Goal: Task Accomplishment & Management: Use online tool/utility

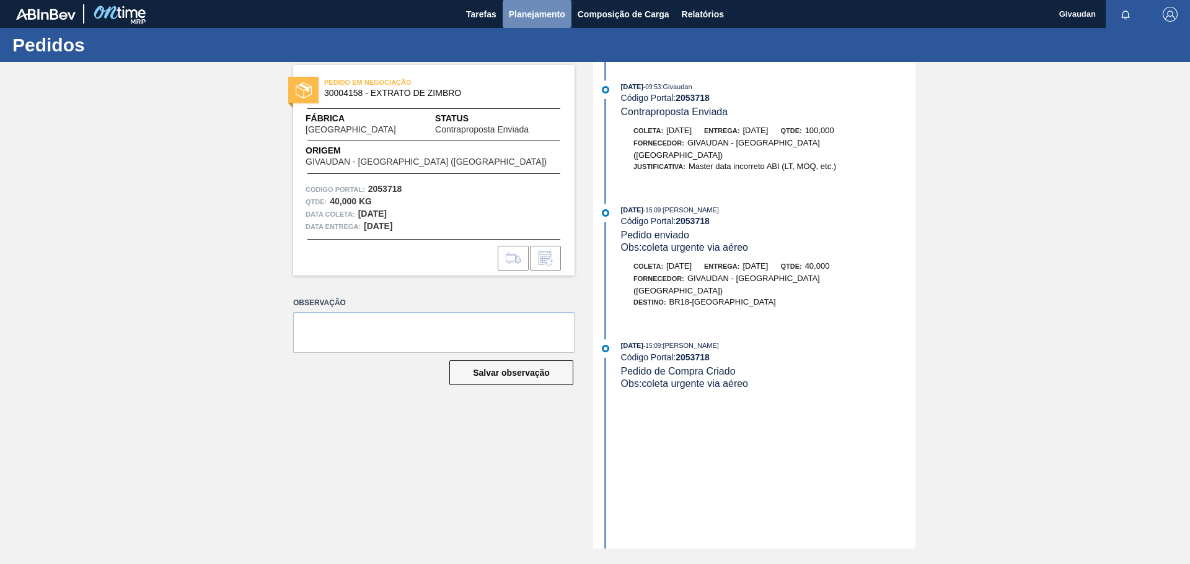
click at [518, 11] on span "Planejamento" at bounding box center [537, 14] width 56 height 15
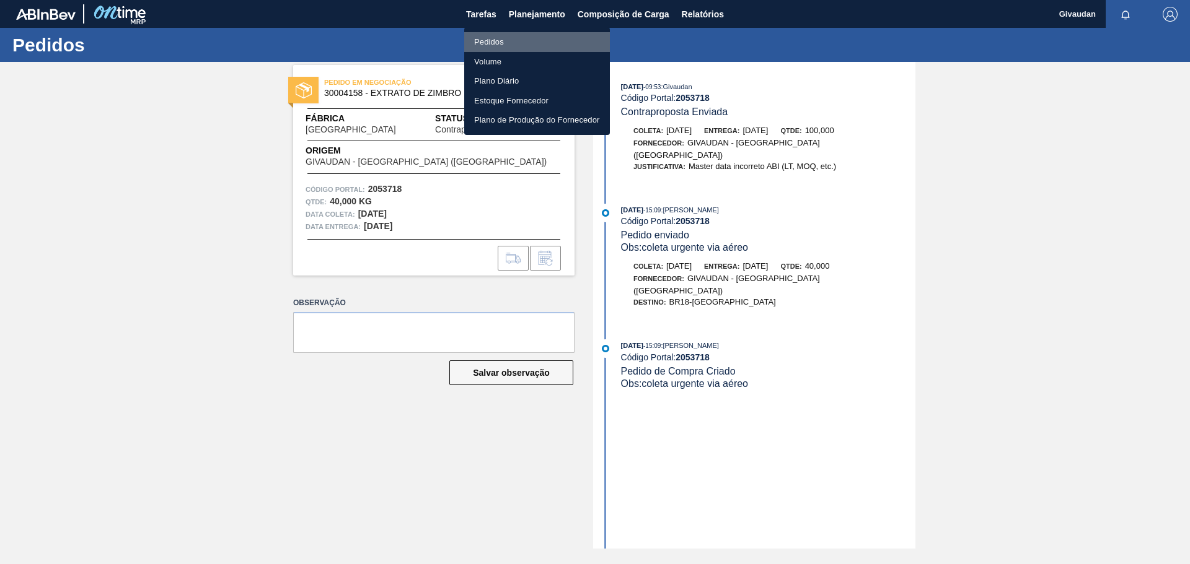
click at [517, 43] on li "Pedidos" at bounding box center [537, 42] width 146 height 20
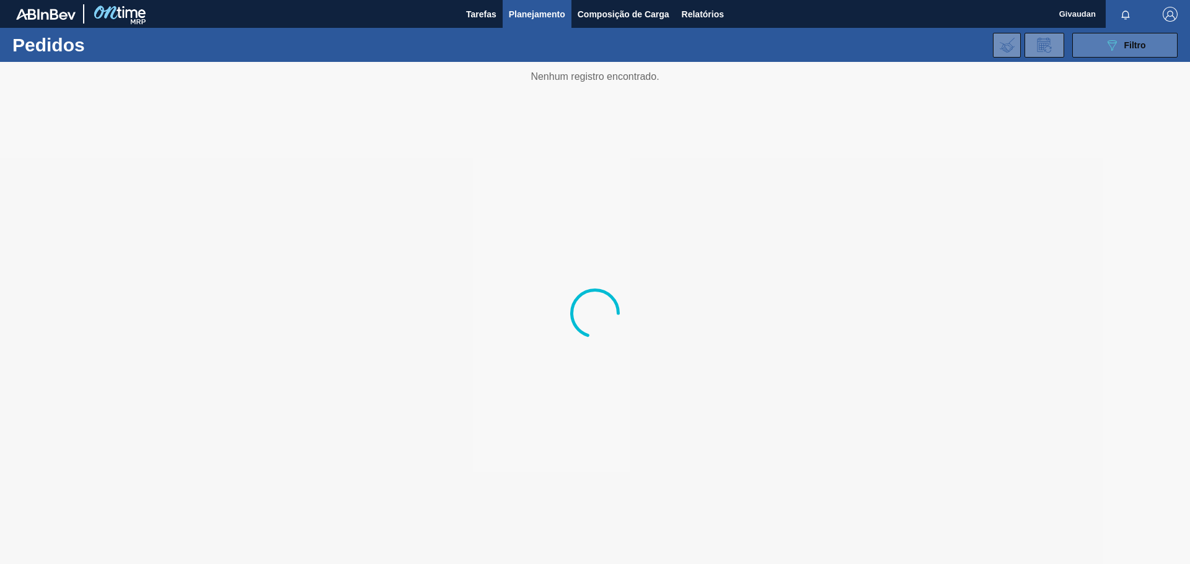
click at [1117, 42] on icon "089F7B8B-B2A5-4AFE-B5C0-19BA573D28AC" at bounding box center [1111, 45] width 15 height 15
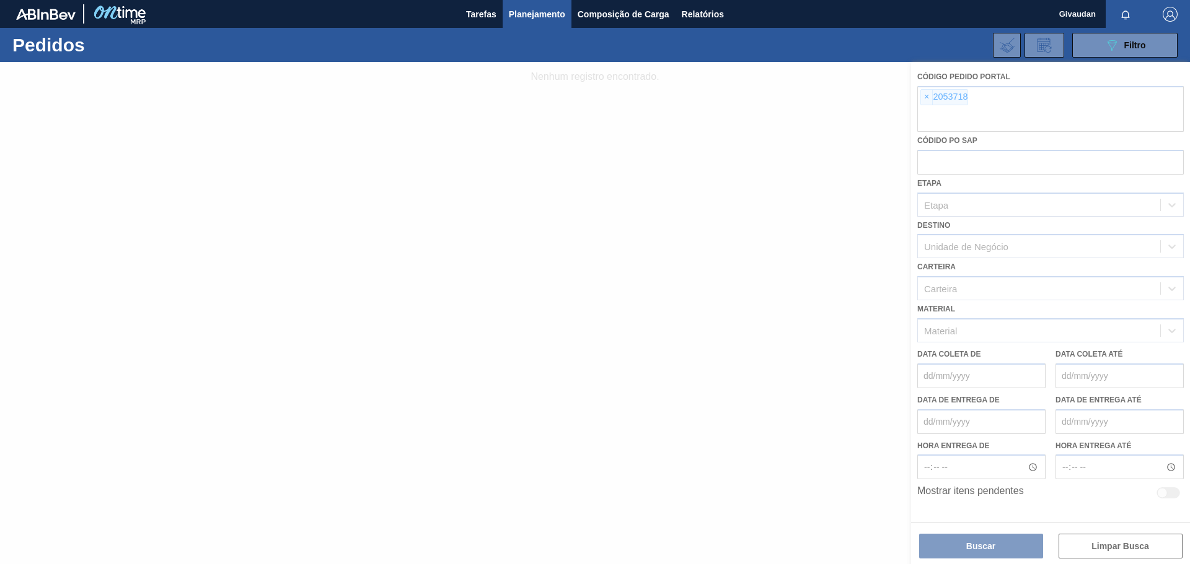
drag, startPoint x: 928, startPoint y: 87, endPoint x: 929, endPoint y: 107, distance: 19.9
click at [928, 89] on div at bounding box center [595, 313] width 1190 height 502
click at [929, 96] on div at bounding box center [595, 313] width 1190 height 502
click at [927, 95] on div at bounding box center [595, 313] width 1190 height 502
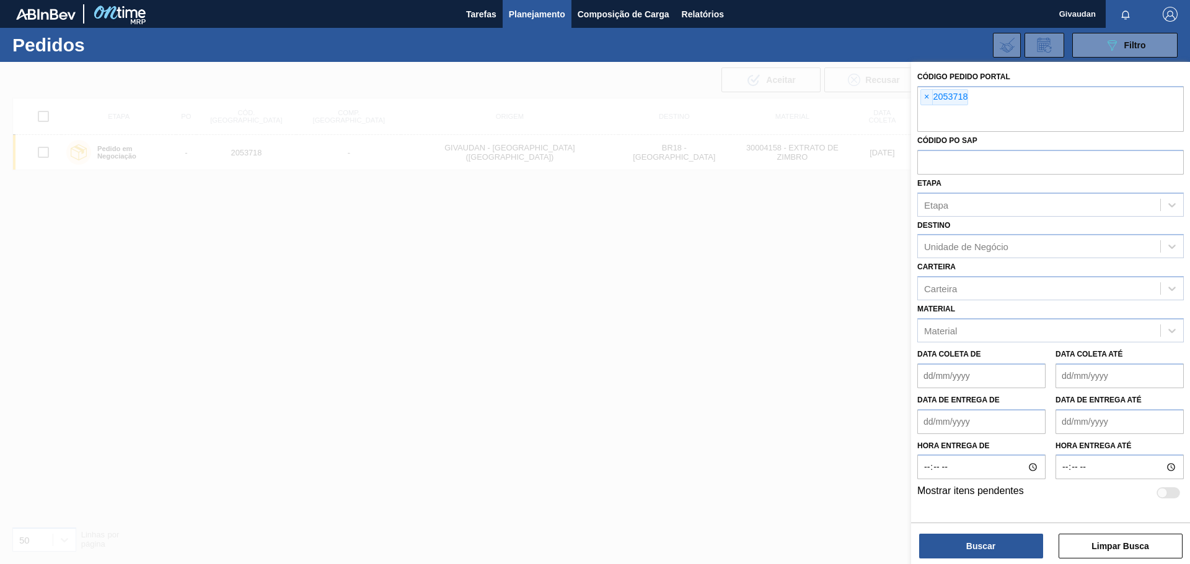
click at [1097, 547] on button "Limpar Busca" at bounding box center [1120, 546] width 124 height 25
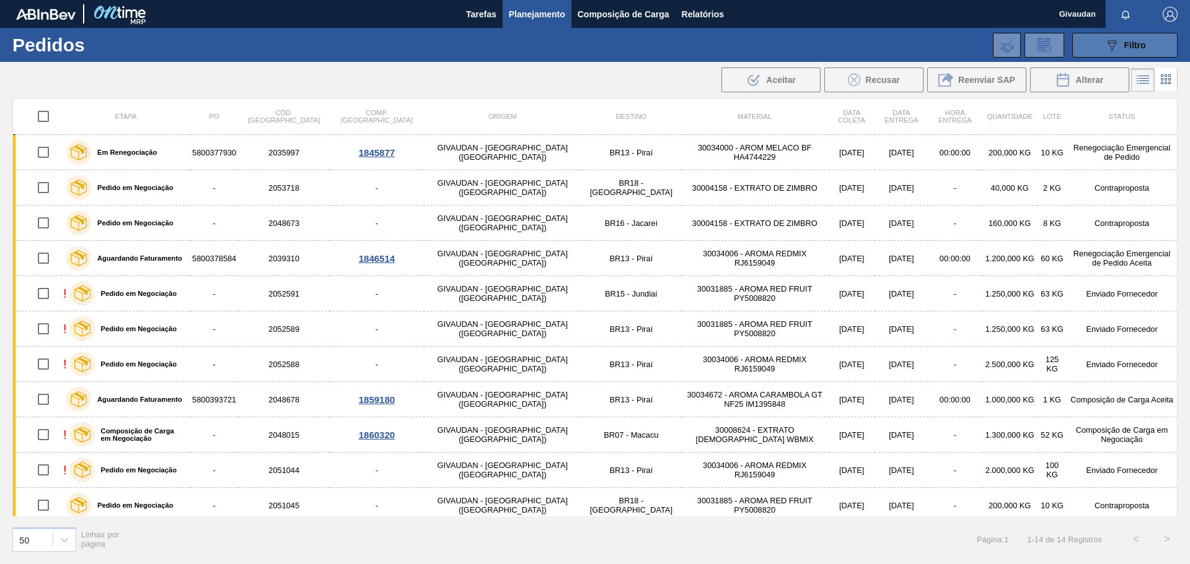
click at [1107, 34] on button "089F7B8B-B2A5-4AFE-B5C0-19BA573D28AC Filtro" at bounding box center [1124, 45] width 105 height 25
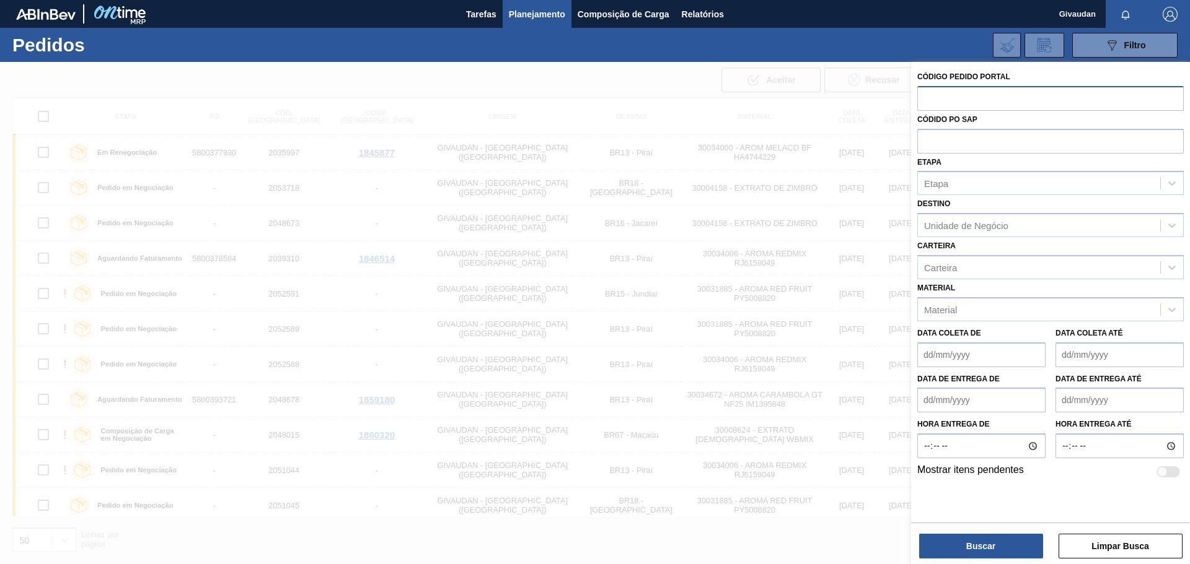
click at [1014, 99] on input "text" at bounding box center [1050, 98] width 266 height 24
paste input "2052589"
type input "2052589"
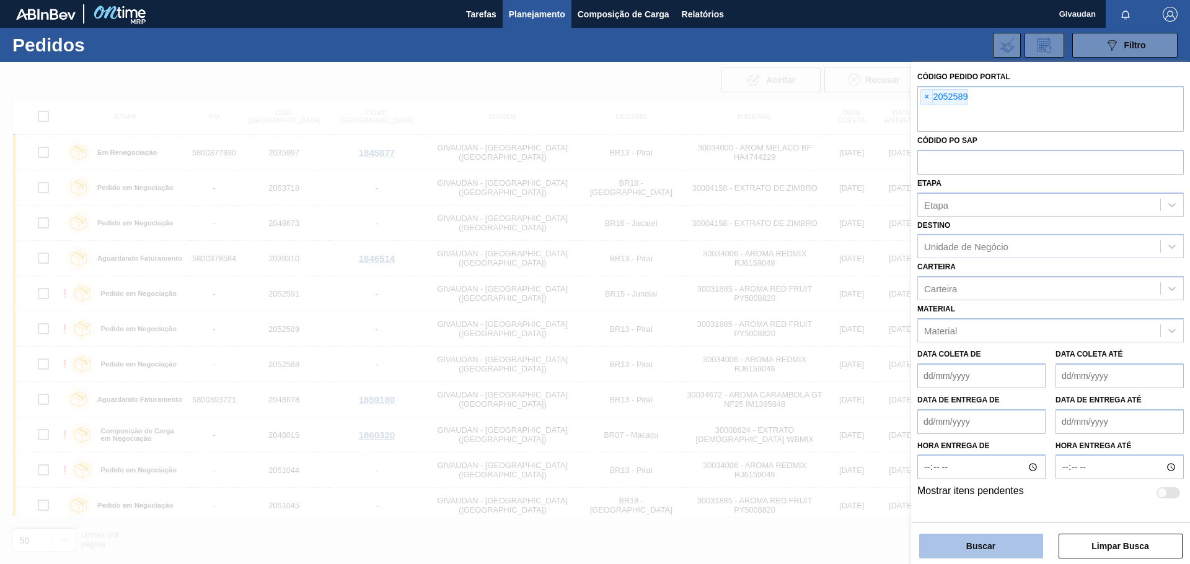
click at [976, 553] on button "Buscar" at bounding box center [981, 546] width 124 height 25
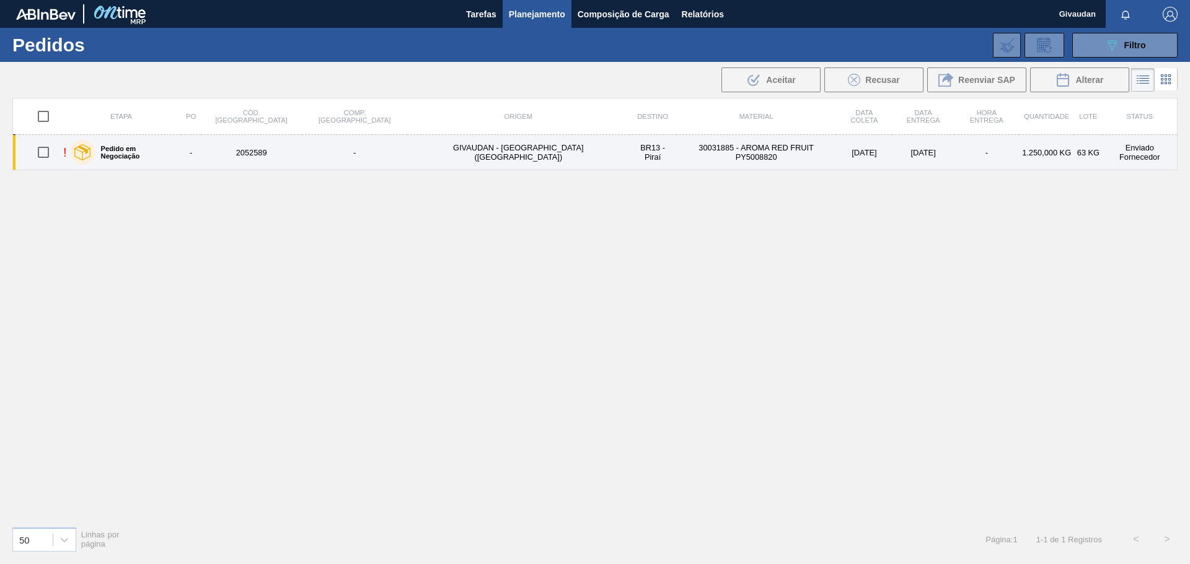
click at [686, 159] on td "30031885 - AROMA RED FRUIT PY5008820" at bounding box center [756, 152] width 160 height 35
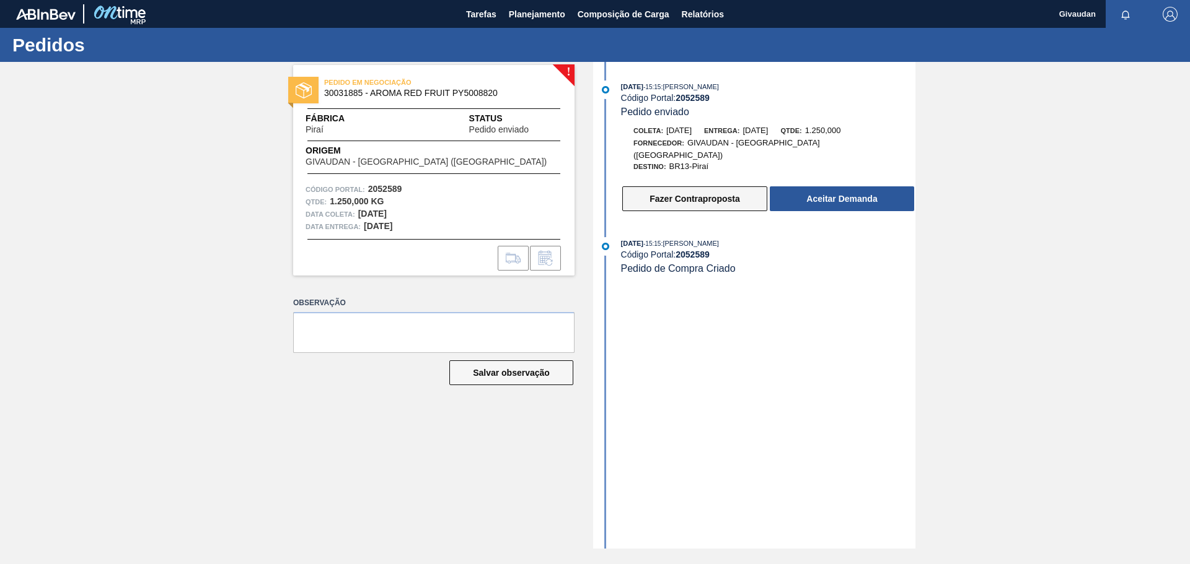
click at [649, 191] on button "Fazer Contraproposta" at bounding box center [694, 198] width 145 height 25
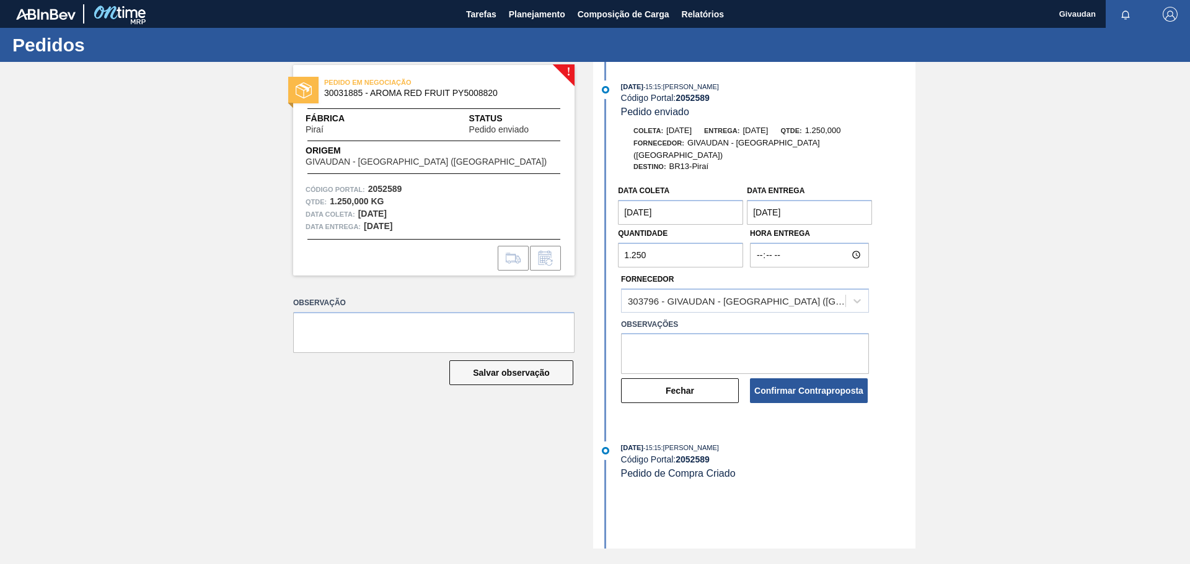
click at [677, 248] on input "1.250" at bounding box center [680, 255] width 125 height 25
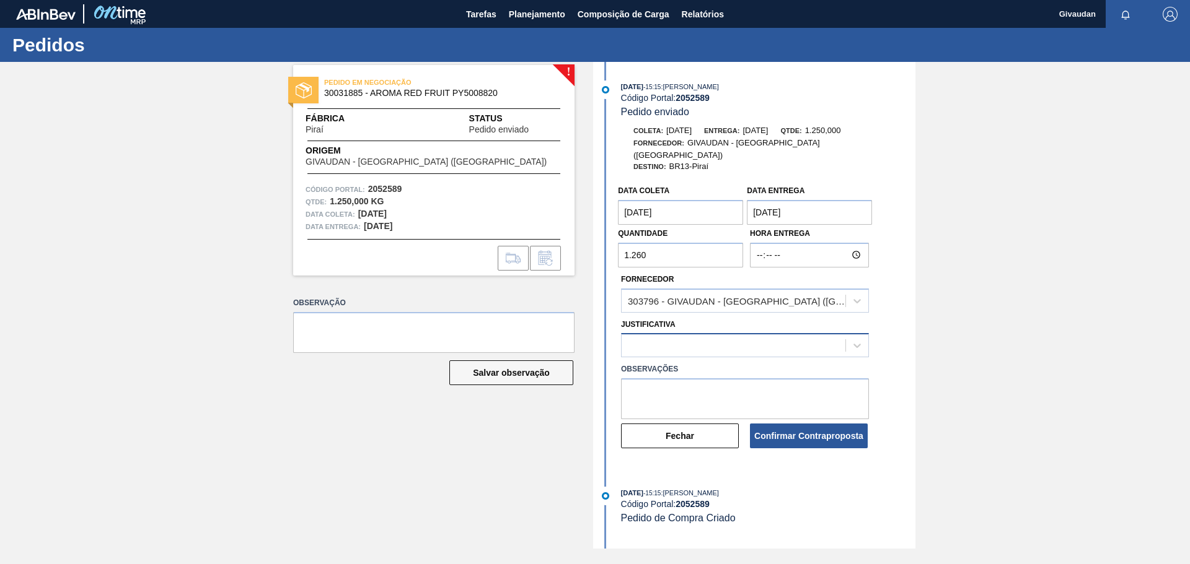
type input "1.260"
click at [656, 337] on div at bounding box center [733, 346] width 224 height 18
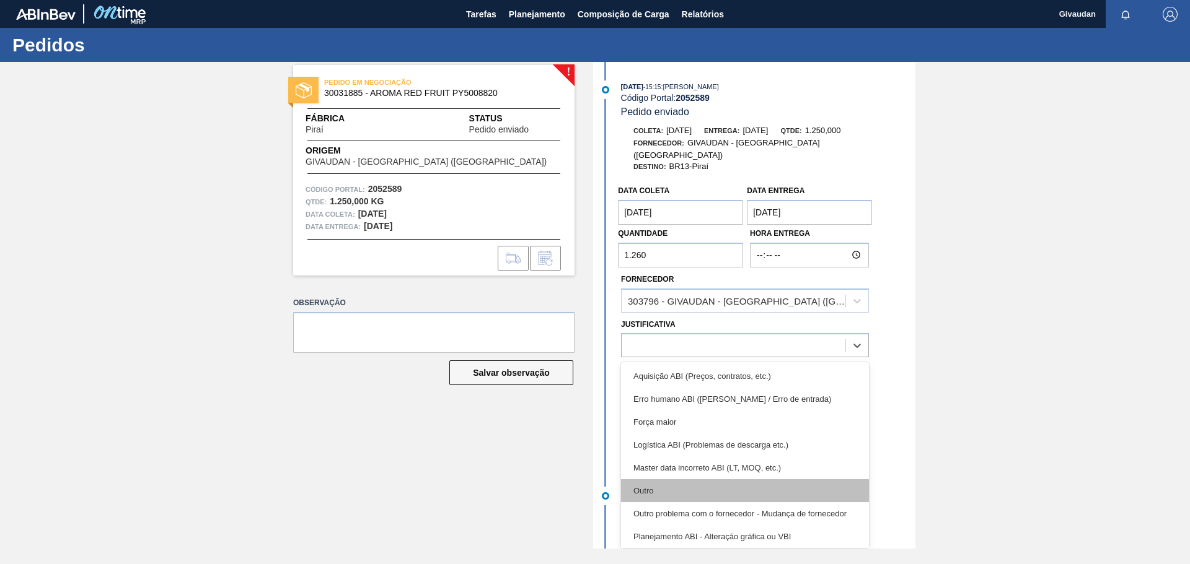
click at [673, 480] on div "Outro" at bounding box center [745, 491] width 248 height 23
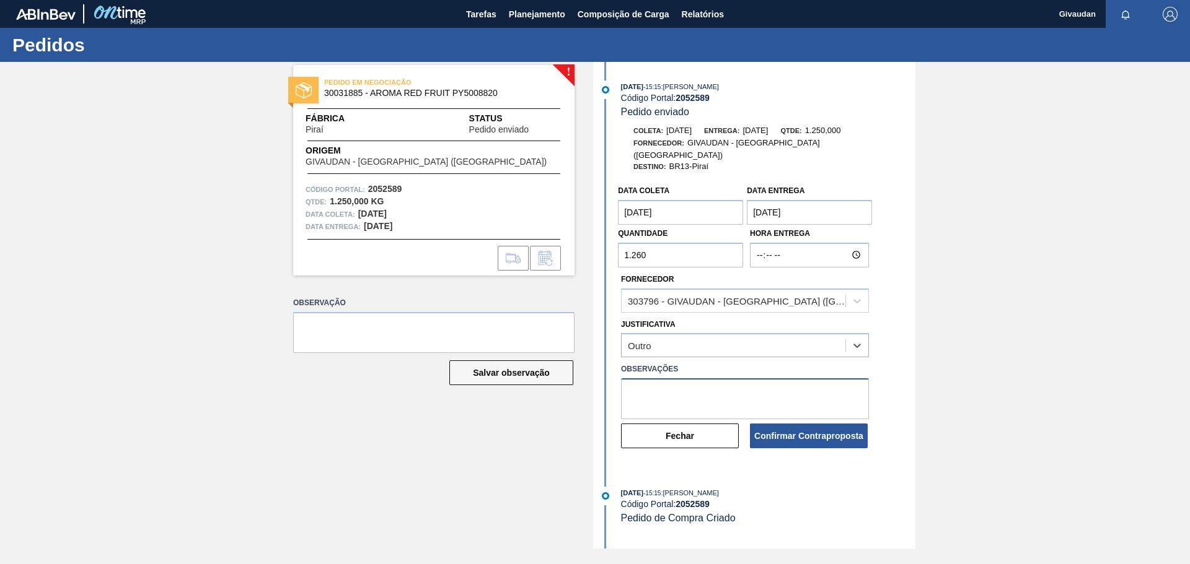
click at [664, 391] on textarea at bounding box center [745, 399] width 248 height 41
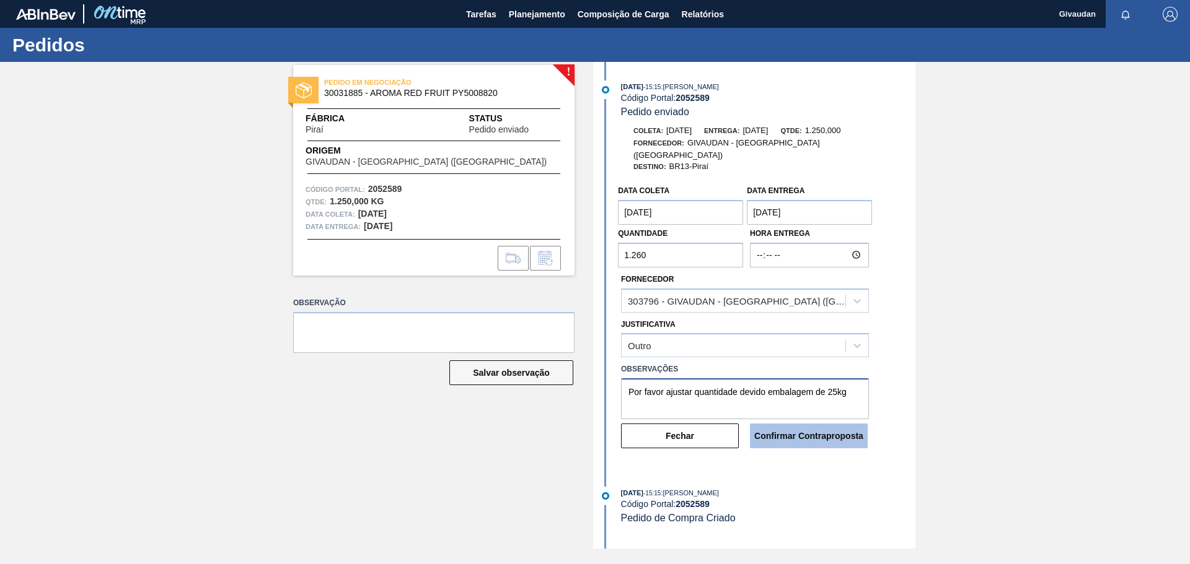
type textarea "Por favor ajustar quantidade devido embalagem de 25kg"
click at [831, 434] on button "Confirmar Contraproposta" at bounding box center [809, 436] width 118 height 25
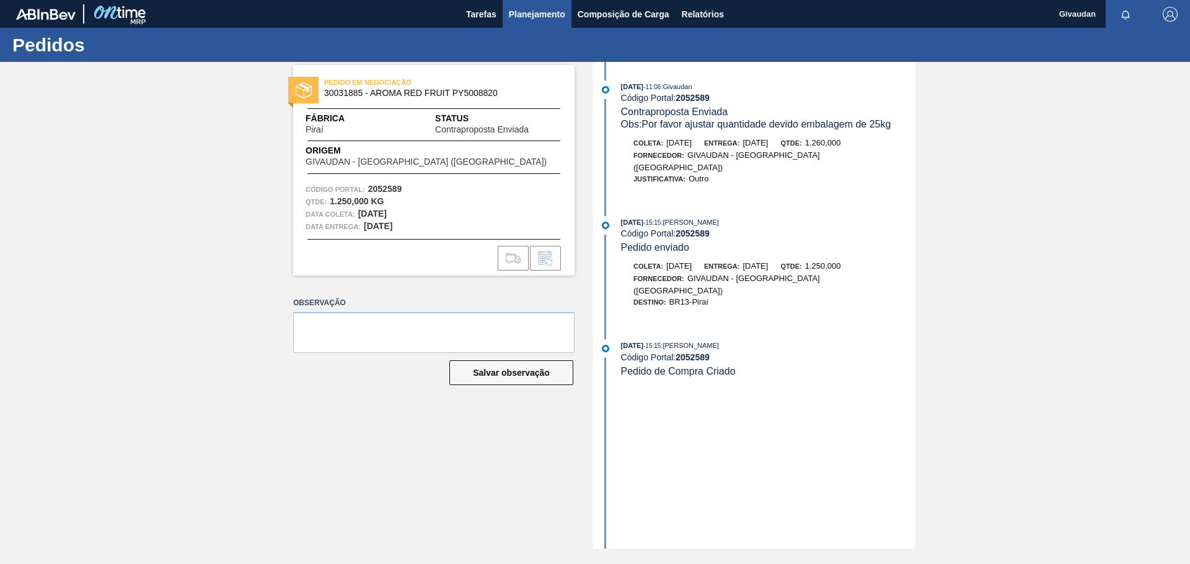
click at [530, 19] on span "Planejamento" at bounding box center [537, 14] width 56 height 15
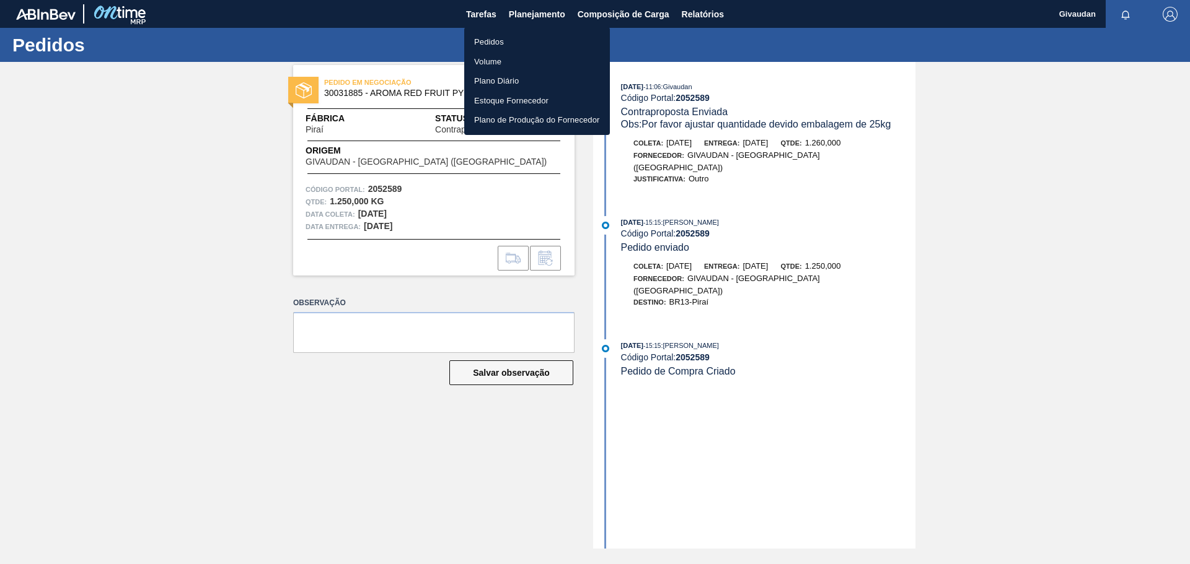
click at [511, 43] on li "Pedidos" at bounding box center [537, 42] width 146 height 20
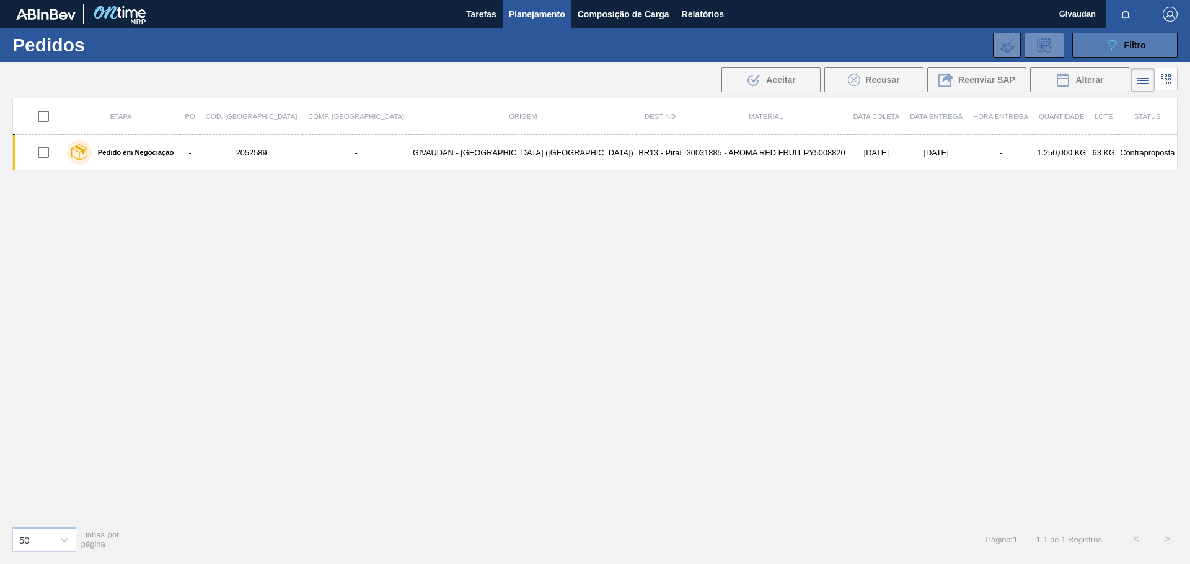
click at [1134, 51] on div "089F7B8B-B2A5-4AFE-B5C0-19BA573D28AC Filtro" at bounding box center [1125, 45] width 42 height 15
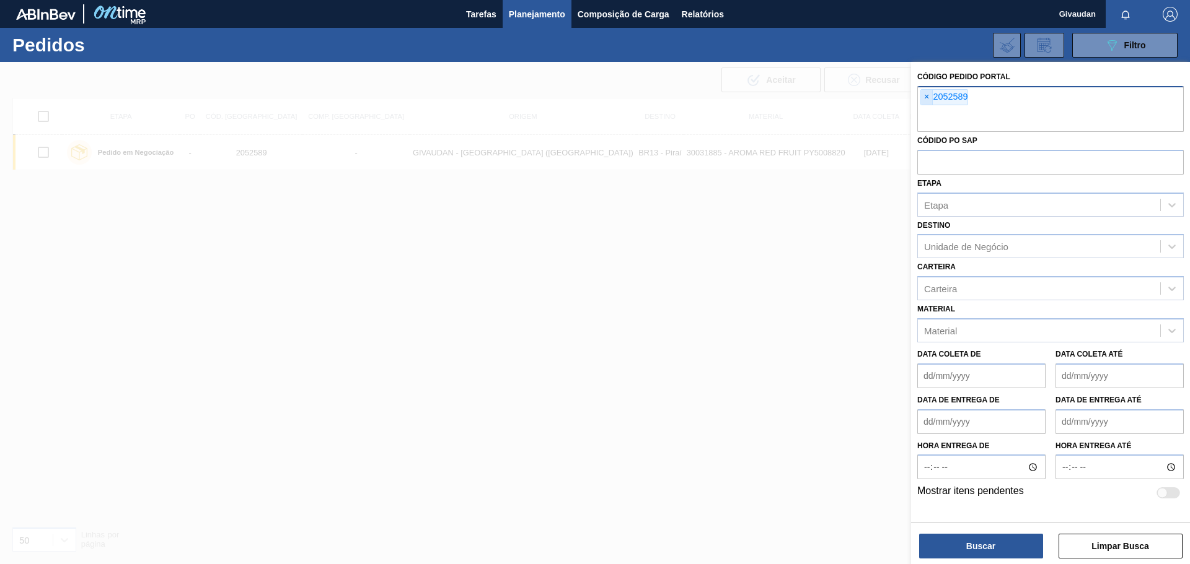
click at [925, 95] on span "×" at bounding box center [927, 97] width 12 height 15
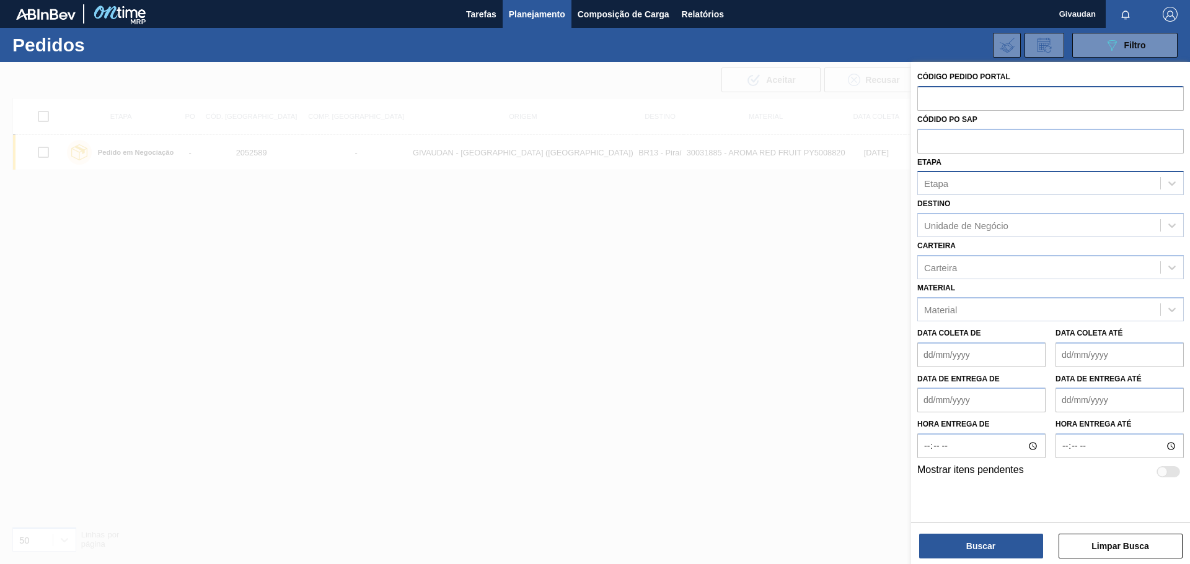
paste input "2052591"
type input "2052591"
click at [961, 550] on button "Buscar" at bounding box center [981, 546] width 124 height 25
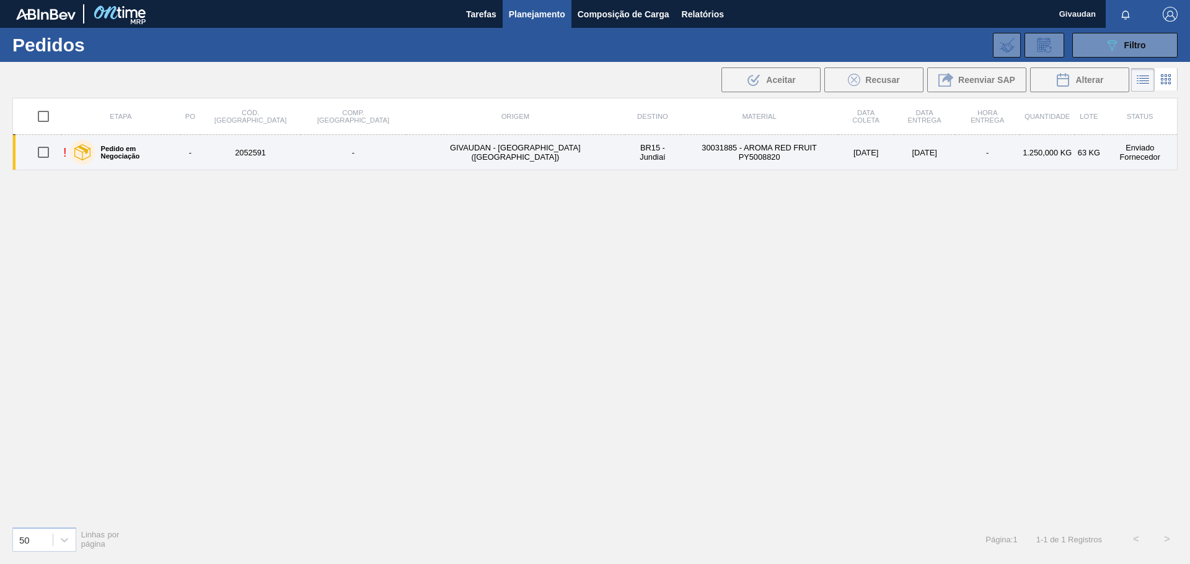
click at [369, 164] on td "-" at bounding box center [352, 152] width 105 height 35
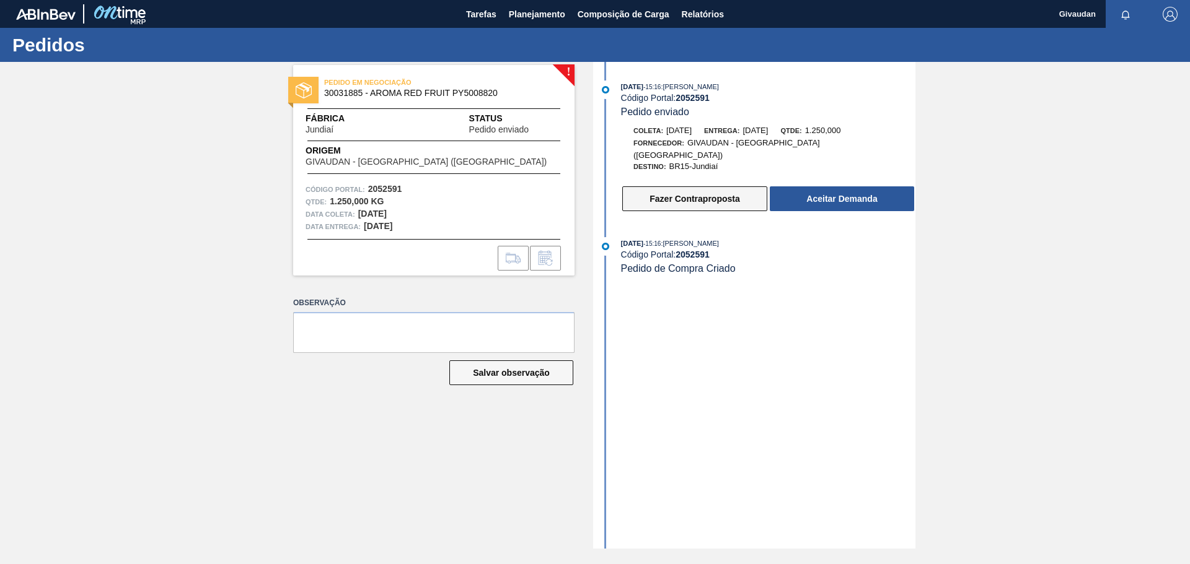
click at [636, 188] on button "Fazer Contraproposta" at bounding box center [694, 198] width 145 height 25
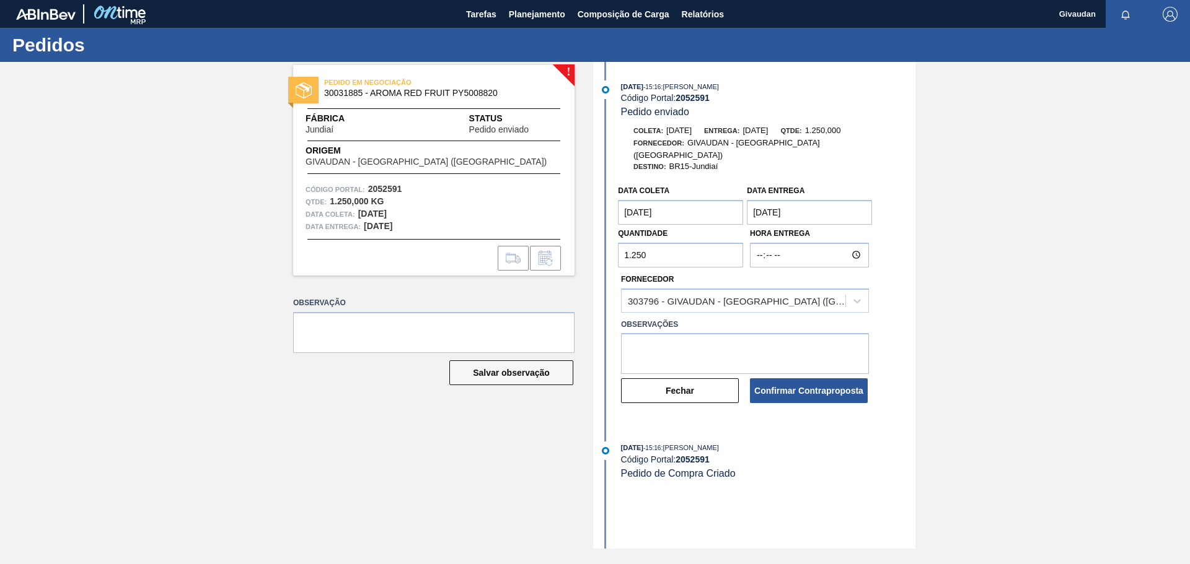
click at [655, 247] on input "1.250" at bounding box center [680, 255] width 125 height 25
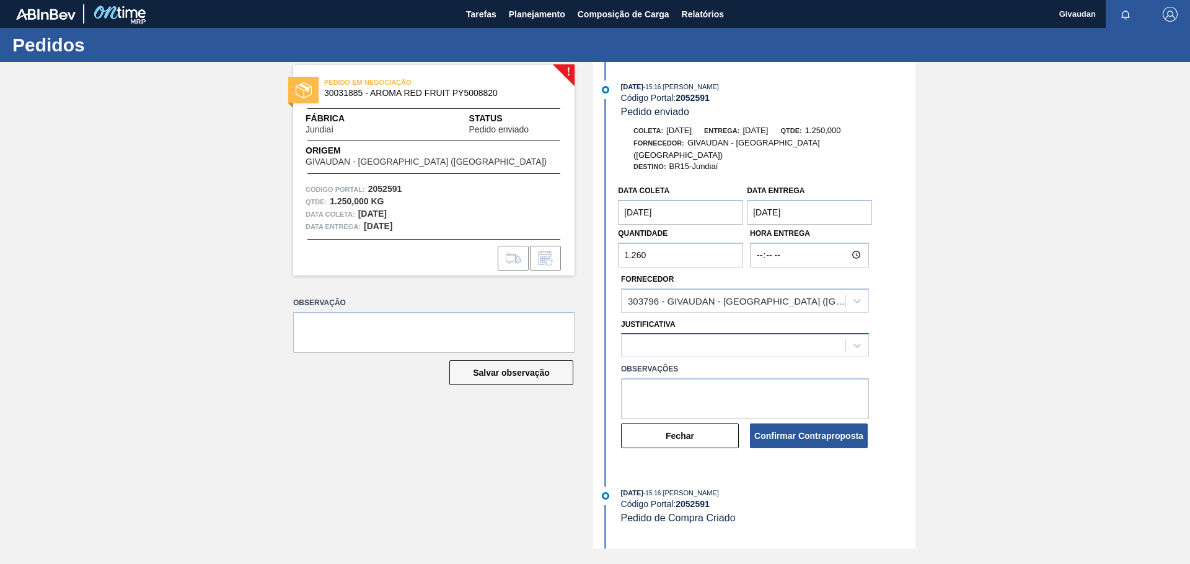
type input "1.260"
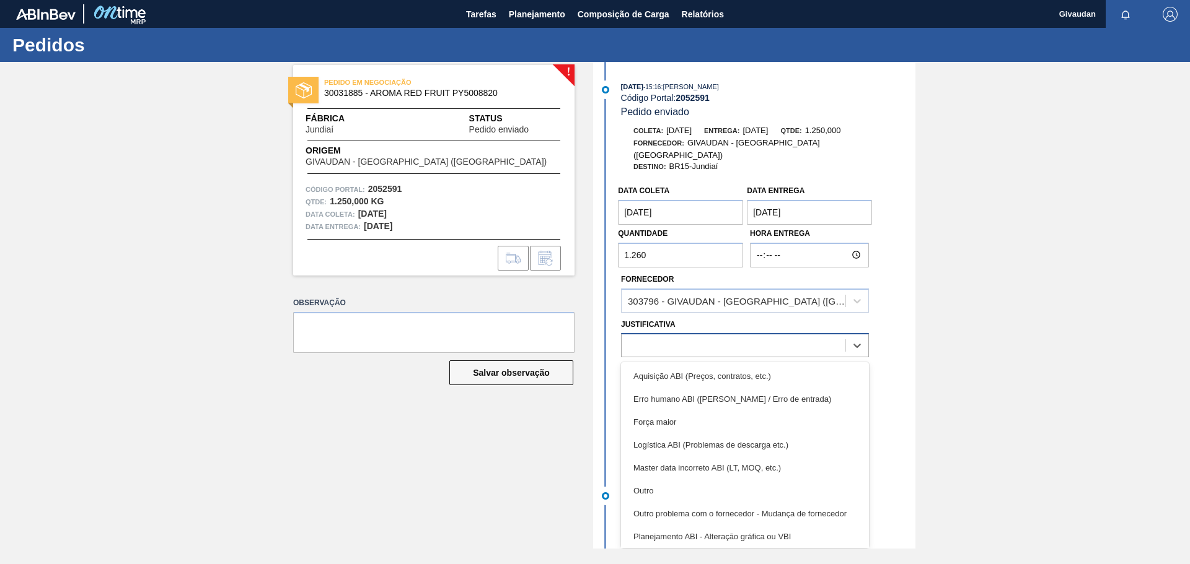
click at [658, 337] on div at bounding box center [733, 346] width 224 height 18
click at [655, 480] on div "Outro" at bounding box center [745, 491] width 248 height 23
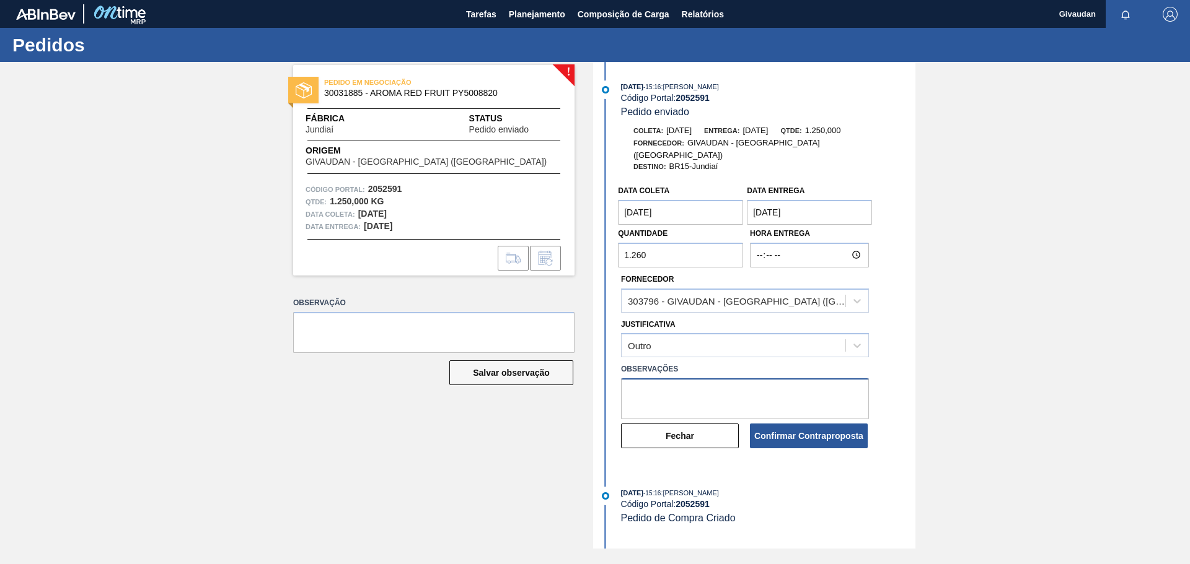
click at [639, 379] on textarea at bounding box center [745, 399] width 248 height 41
type textarea "Por favor ajustar a quantidade, devido múltiplo de 20kg"
click at [822, 424] on button "Confirmar Contraproposta" at bounding box center [809, 436] width 118 height 25
